Goal: Transaction & Acquisition: Purchase product/service

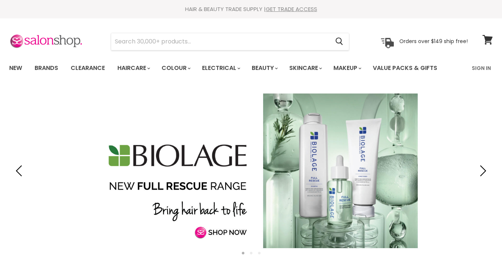
click at [487, 67] on link "Sign In" at bounding box center [482, 67] width 28 height 15
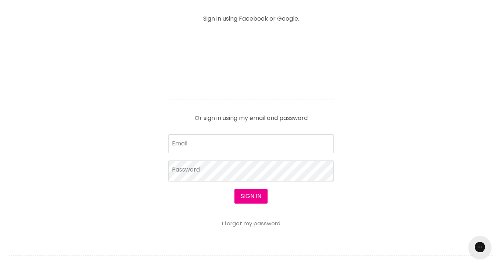
scroll to position [343, 0]
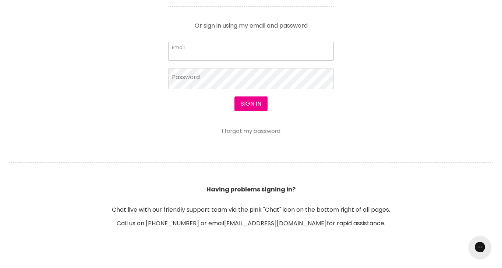
type input "tanya.underwood@bigpond.com"
click at [251, 104] on button "Sign in" at bounding box center [251, 104] width 33 height 15
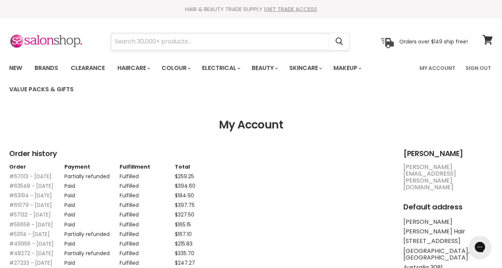
click at [154, 42] on input "Search" at bounding box center [220, 41] width 218 height 17
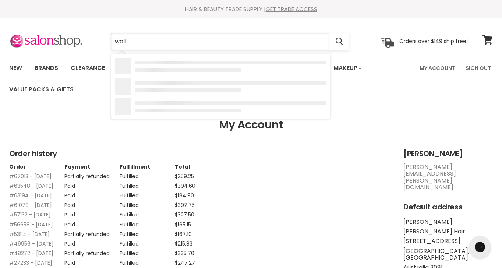
type input "wella"
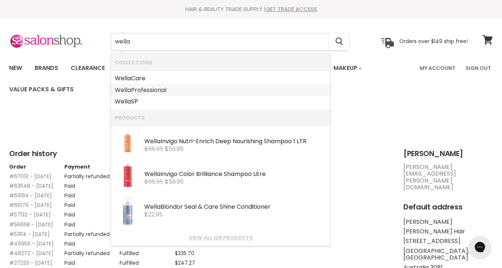
click at [130, 89] on b "Wella" at bounding box center [123, 90] width 16 height 8
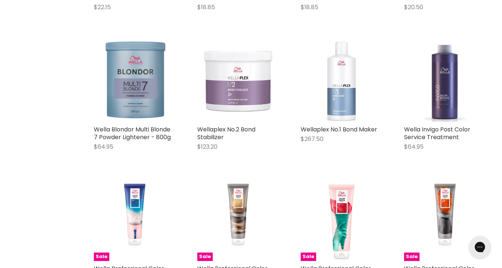
scroll to position [675, 0]
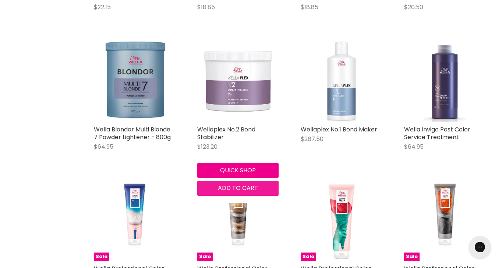
click at [236, 187] on span "Add to cart" at bounding box center [238, 188] width 40 height 8
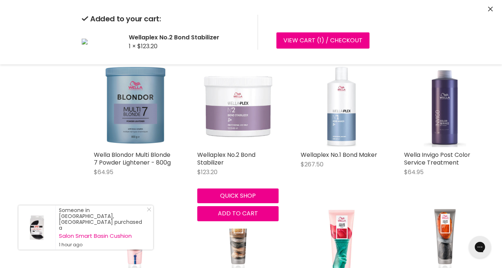
scroll to position [650, 0]
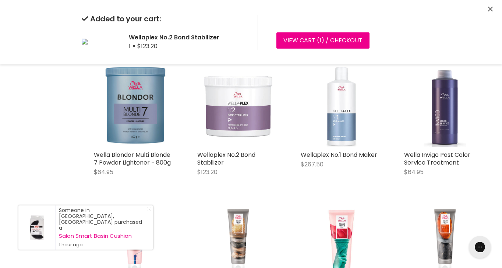
click at [491, 7] on icon "Close" at bounding box center [490, 9] width 5 height 5
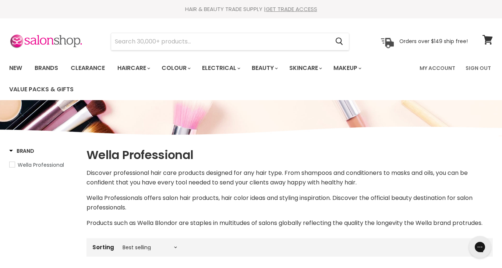
scroll to position [0, 0]
click at [488, 37] on icon at bounding box center [488, 40] width 10 height 10
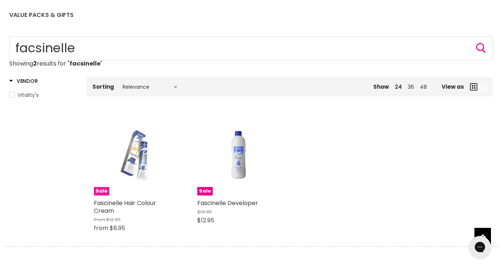
click at [143, 157] on img "Main content" at bounding box center [135, 154] width 54 height 81
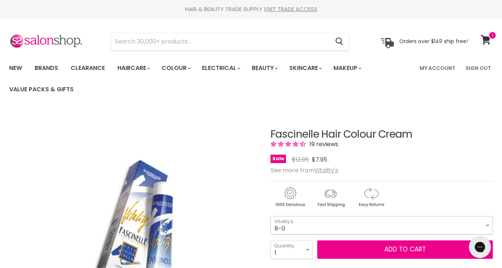
select select "8-0"
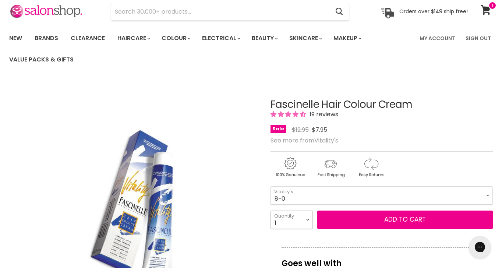
select select "5"
type input "5"
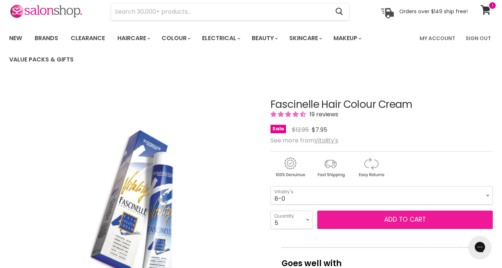
click at [391, 218] on button "Add to cart" at bounding box center [406, 220] width 176 height 18
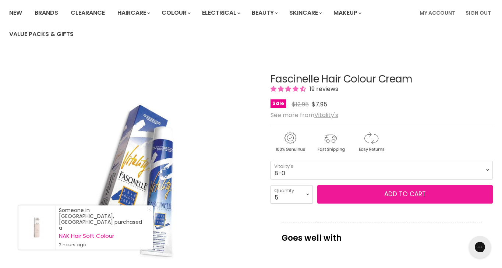
scroll to position [56, 0]
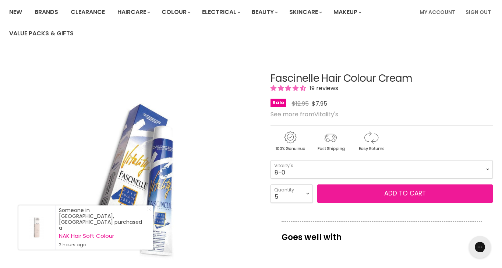
click at [398, 192] on button "Add to cart" at bounding box center [406, 194] width 176 height 18
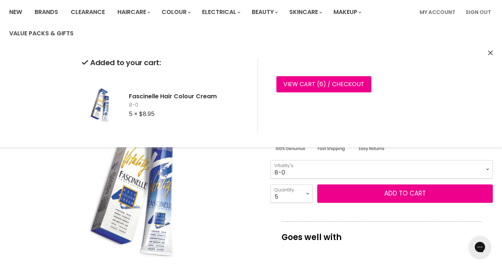
click at [491, 51] on icon "Close" at bounding box center [490, 52] width 5 height 5
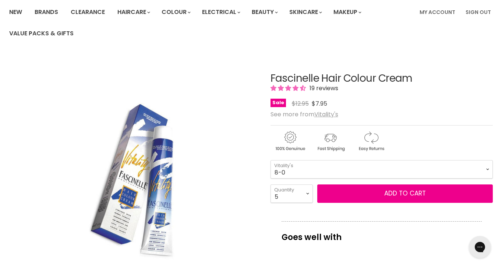
scroll to position [110, 0]
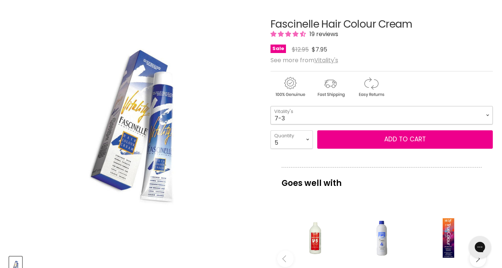
select select "7-3"
select select "3"
type input "3"
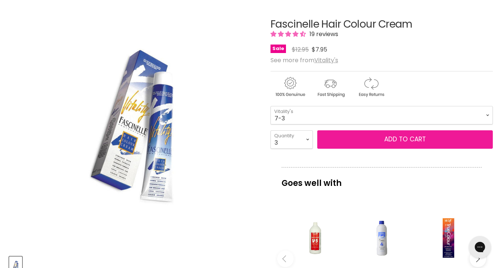
click at [375, 137] on button "Add to cart" at bounding box center [406, 139] width 176 height 18
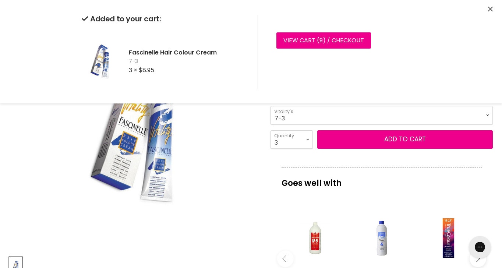
click at [490, 7] on icon "Close" at bounding box center [490, 9] width 5 height 5
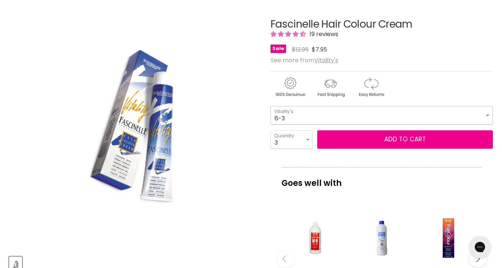
select select "6-3"
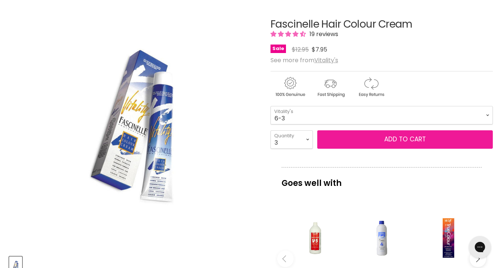
click at [399, 140] on button "Add to cart" at bounding box center [406, 139] width 176 height 18
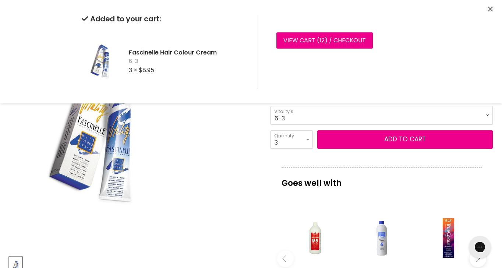
click at [242, 151] on div "Click or scroll to zoom Tap or pinch to zoom" at bounding box center [133, 124] width 249 height 249
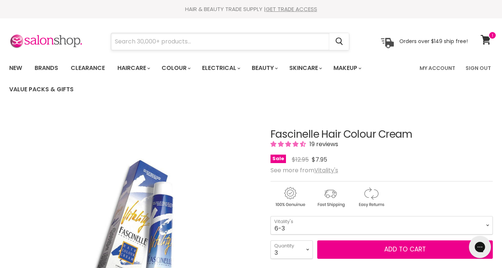
click at [170, 41] on input "Search" at bounding box center [220, 41] width 218 height 17
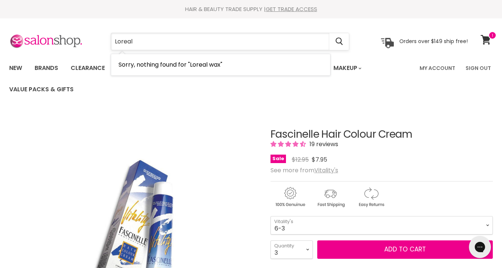
type input "Loreal"
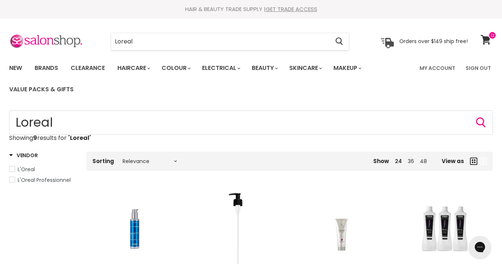
click at [13, 169] on span "L'Oreal" at bounding box center [12, 168] width 5 height 5
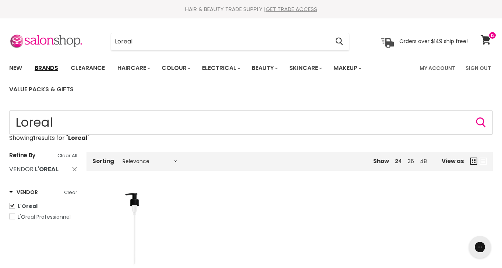
click at [50, 68] on link "Brands" at bounding box center [46, 67] width 35 height 15
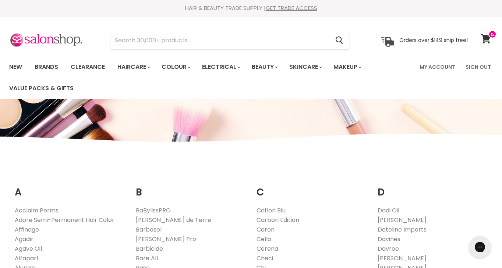
scroll to position [1, 0]
click at [18, 67] on link "New" at bounding box center [16, 67] width 24 height 15
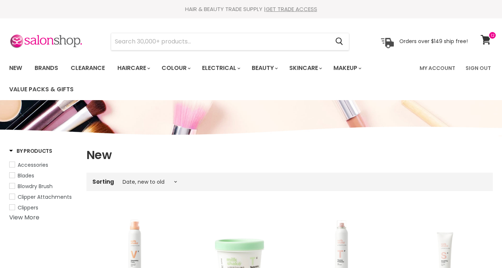
select select "created-descending"
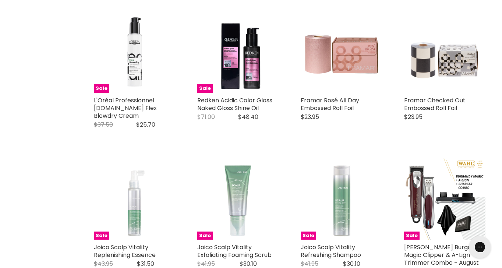
scroll to position [1228, 0]
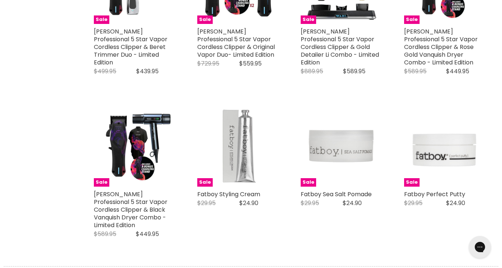
scroll to position [1840, 0]
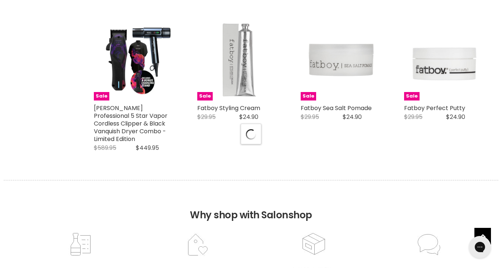
select select "created-descending"
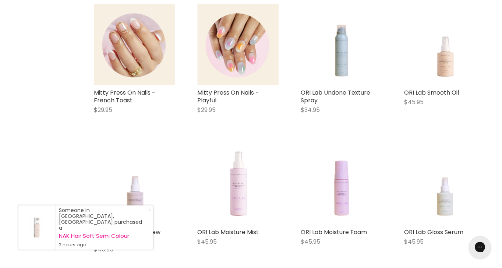
scroll to position [2324, 0]
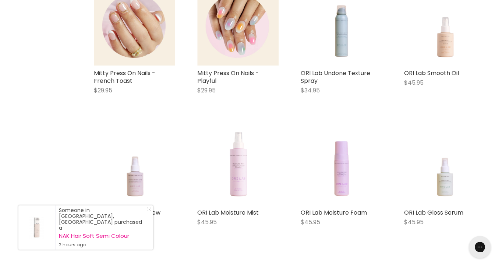
click at [151, 211] on line "Close Icon" at bounding box center [149, 210] width 4 height 4
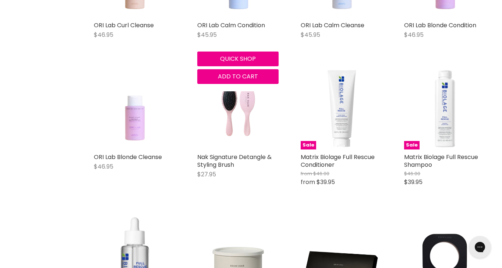
scroll to position [3123, 0]
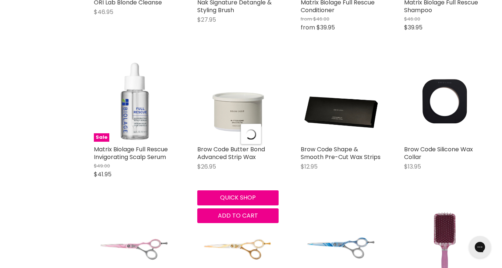
scroll to position [3479, 0]
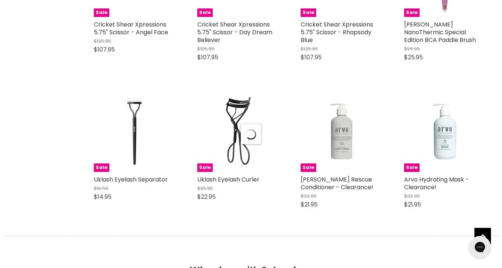
select select "created-descending"
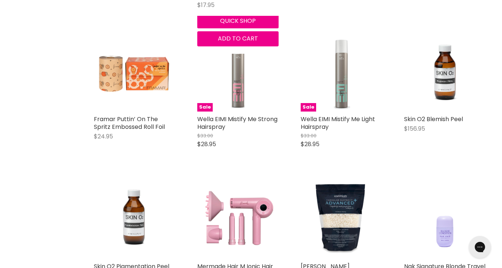
scroll to position [4608, 0]
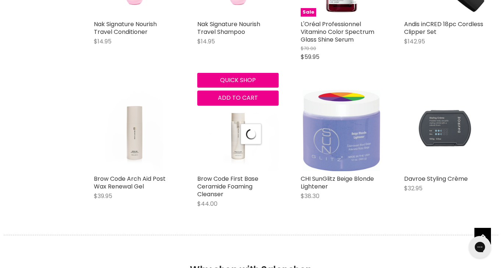
select select "created-descending"
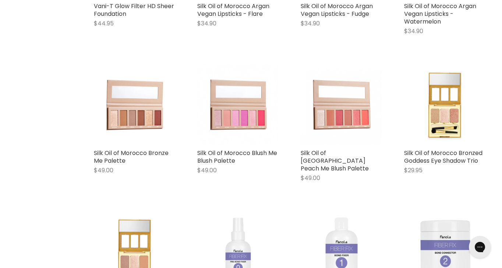
scroll to position [6720, 0]
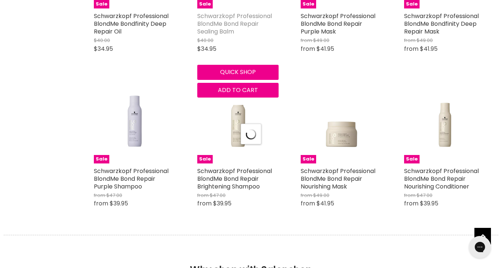
select select "created-descending"
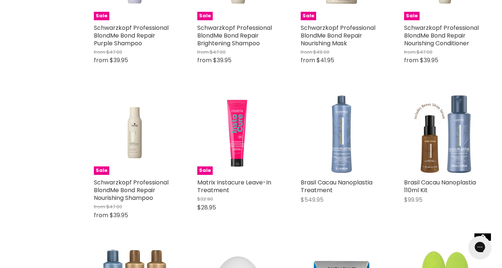
scroll to position [7178, 0]
